Goal: Navigation & Orientation: Find specific page/section

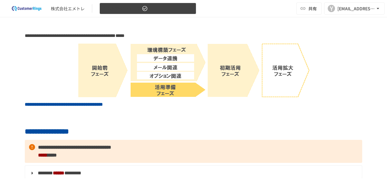
click at [185, 8] on button "3.活用準備フェーズ" at bounding box center [147, 9] width 97 height 12
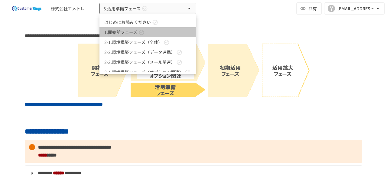
click at [150, 30] on link "1.開始前フェーズ" at bounding box center [147, 32] width 97 height 10
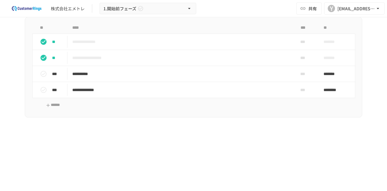
scroll to position [363, 0]
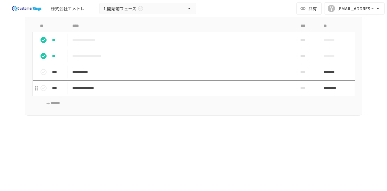
click at [134, 87] on p "**********" at bounding box center [180, 88] width 217 height 8
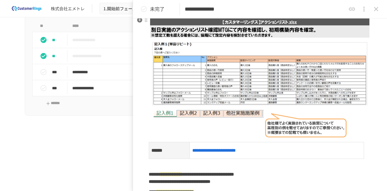
scroll to position [121, 0]
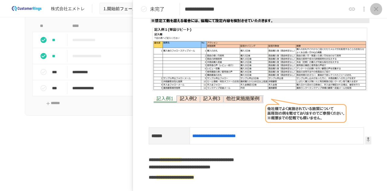
click at [379, 9] on icon "close drawer" at bounding box center [376, 8] width 7 height 7
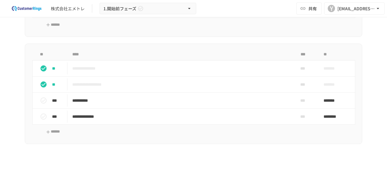
scroll to position [272, 0]
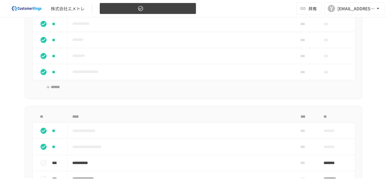
click at [185, 9] on button "1.開始前フェーズ" at bounding box center [147, 9] width 97 height 12
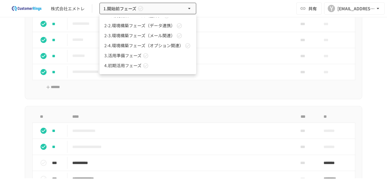
scroll to position [0, 0]
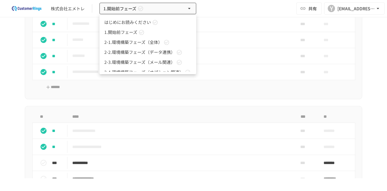
click at [165, 54] on span "2-2.環境構築フェーズ（データ連携）" at bounding box center [139, 52] width 71 height 6
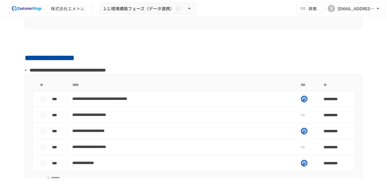
scroll to position [838, 0]
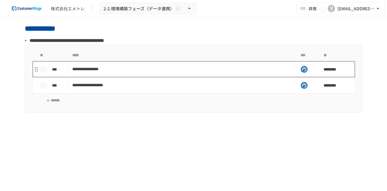
click at [216, 69] on p "**********" at bounding box center [180, 69] width 217 height 8
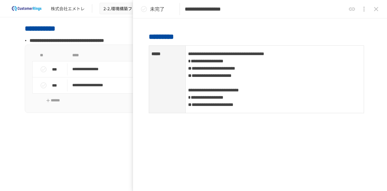
scroll to position [91, 0]
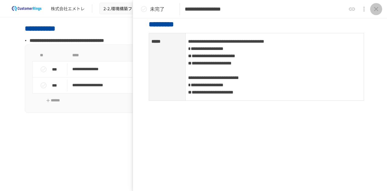
click at [373, 11] on icon "close drawer" at bounding box center [376, 8] width 7 height 7
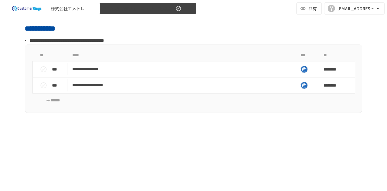
click at [190, 5] on button "2-2.環境構築フェーズ（データ連携）" at bounding box center [147, 9] width 97 height 12
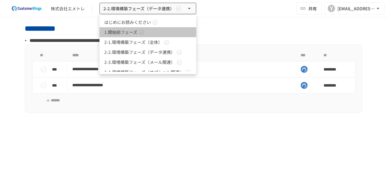
click at [156, 31] on link "1.開始前フェーズ" at bounding box center [147, 32] width 97 height 10
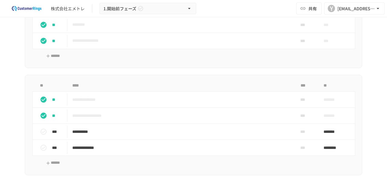
scroll to position [369, 0]
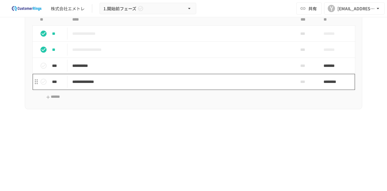
click at [249, 81] on p "**********" at bounding box center [180, 82] width 217 height 8
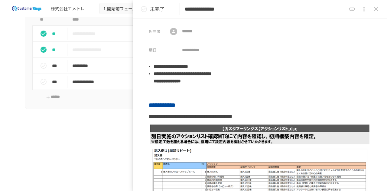
click at [64, 139] on p at bounding box center [193, 143] width 337 height 8
click at [379, 8] on icon "close drawer" at bounding box center [376, 8] width 7 height 7
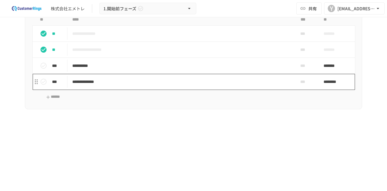
click at [169, 80] on p "**********" at bounding box center [180, 82] width 217 height 8
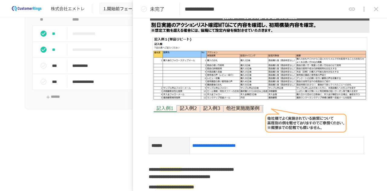
scroll to position [121, 0]
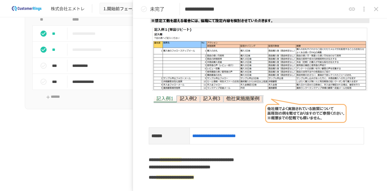
click at [187, 97] on img at bounding box center [260, 63] width 223 height 122
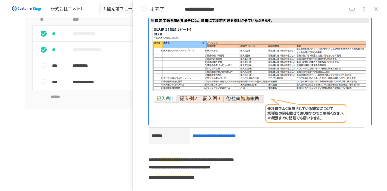
click at [186, 97] on img at bounding box center [260, 63] width 223 height 122
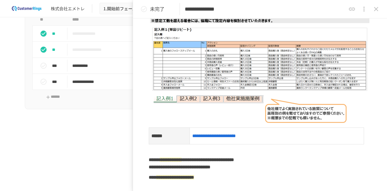
click at [213, 96] on img at bounding box center [260, 63] width 223 height 122
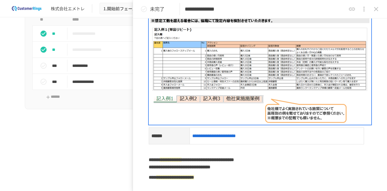
click at [249, 98] on img at bounding box center [260, 63] width 223 height 122
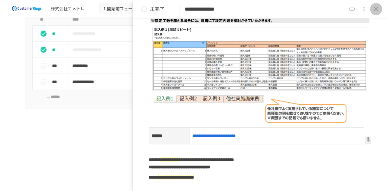
click at [377, 9] on icon "close drawer" at bounding box center [376, 8] width 7 height 7
